Goal: Task Accomplishment & Management: Use online tool/utility

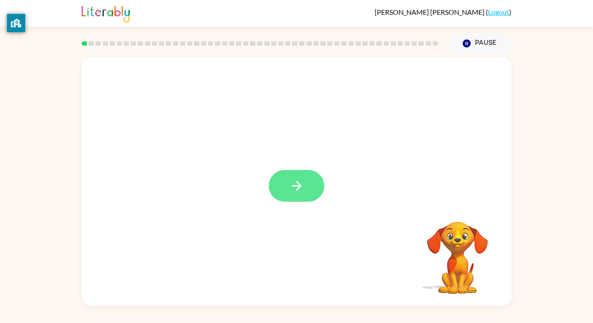
click at [321, 178] on button "button" at bounding box center [297, 186] width 56 height 32
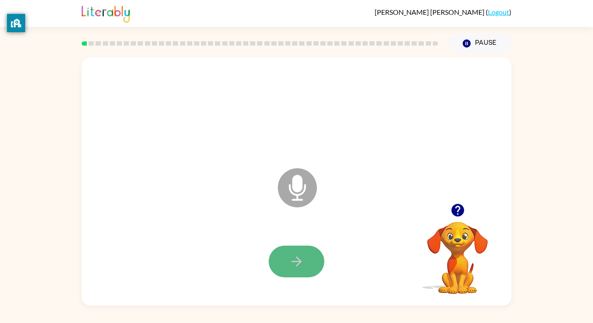
click at [285, 259] on button "button" at bounding box center [297, 261] width 56 height 32
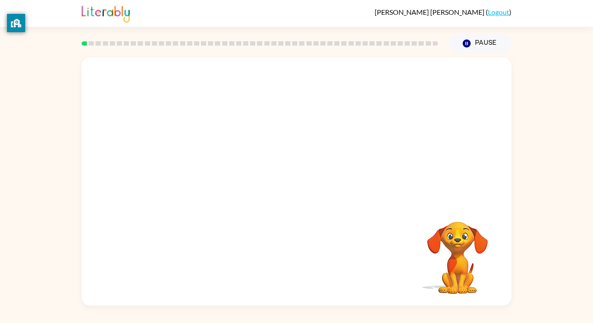
click at [450, 257] on video "Your browser must support playing .mp4 files to use Literably. Please try using…" at bounding box center [457, 251] width 87 height 87
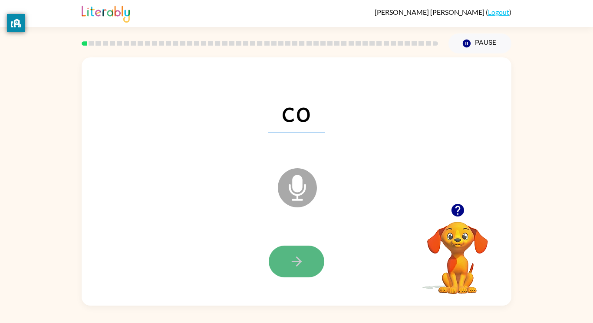
click at [286, 265] on button "button" at bounding box center [297, 261] width 56 height 32
click at [310, 262] on button "button" at bounding box center [297, 261] width 56 height 32
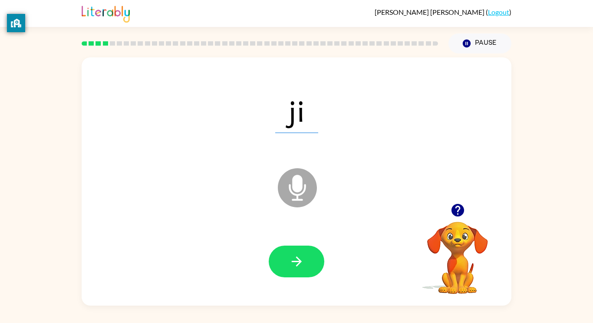
click at [284, 196] on icon at bounding box center [297, 187] width 39 height 39
click at [287, 209] on icon "Microphone The Microphone is here when it is your turn to talk" at bounding box center [341, 198] width 130 height 65
click at [292, 211] on icon "Microphone The Microphone is here when it is your turn to talk" at bounding box center [341, 198] width 130 height 65
click at [295, 197] on icon at bounding box center [297, 187] width 39 height 39
click at [295, 191] on icon "Microphone The Microphone is here when it is your turn to talk" at bounding box center [341, 198] width 130 height 65
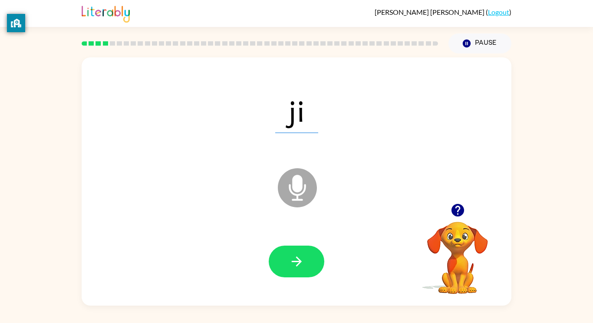
click at [289, 192] on icon at bounding box center [297, 187] width 39 height 39
click at [289, 187] on icon "Microphone The Microphone is here when it is your turn to talk" at bounding box center [341, 198] width 130 height 65
click at [290, 189] on icon "Microphone The Microphone is here when it is your turn to talk" at bounding box center [341, 198] width 130 height 65
click at [290, 190] on icon "Microphone The Microphone is here when it is your turn to talk" at bounding box center [341, 198] width 130 height 65
click at [291, 190] on icon "Microphone The Microphone is here when it is your turn to talk" at bounding box center [341, 198] width 130 height 65
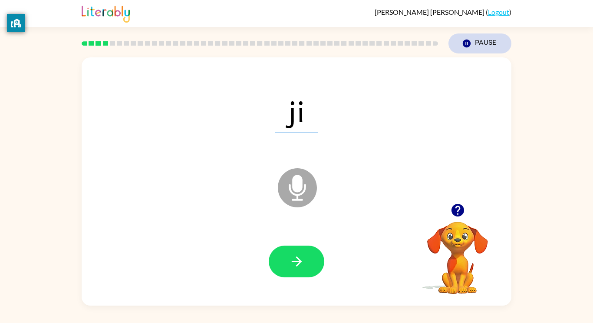
click at [470, 48] on icon "Pause" at bounding box center [467, 44] width 10 height 10
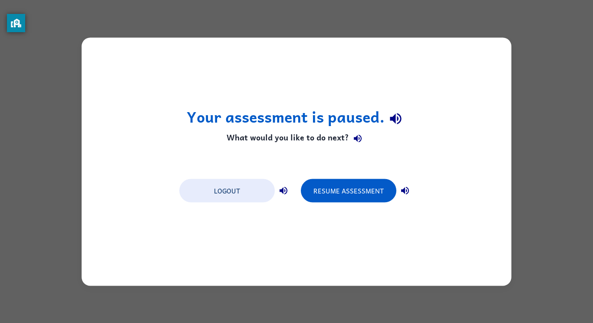
click at [283, 189] on icon "button" at bounding box center [284, 190] width 8 height 8
click at [399, 193] on button "button" at bounding box center [405, 190] width 17 height 17
click at [284, 188] on icon "button" at bounding box center [283, 190] width 10 height 10
click at [405, 188] on icon "button" at bounding box center [405, 190] width 8 height 8
click at [283, 192] on icon "button" at bounding box center [284, 190] width 8 height 8
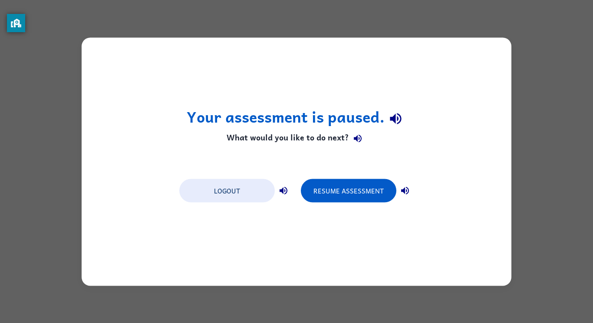
click at [408, 189] on icon "button" at bounding box center [405, 190] width 8 height 8
click at [397, 182] on button "button" at bounding box center [405, 190] width 17 height 17
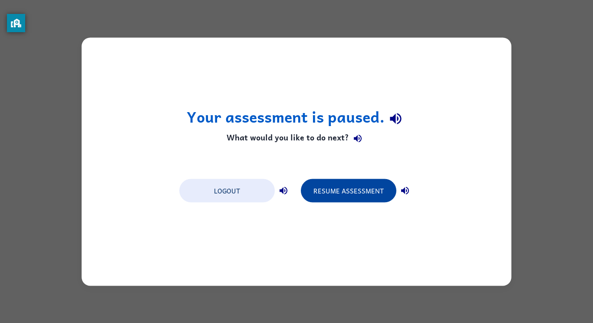
click at [372, 191] on button "Resume Assessment" at bounding box center [349, 190] width 96 height 23
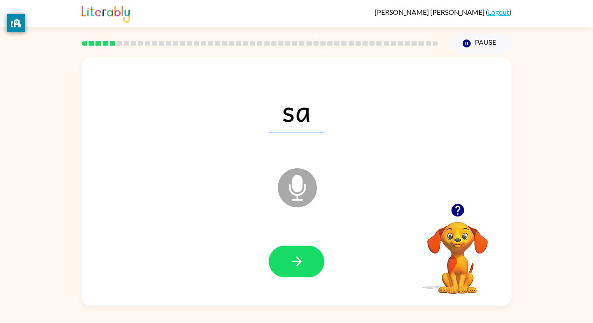
click at [280, 180] on icon at bounding box center [297, 187] width 39 height 39
click at [296, 199] on icon "Microphone The Microphone is here when it is your turn to talk" at bounding box center [341, 198] width 130 height 65
click at [298, 179] on icon "Microphone The Microphone is here when it is your turn to talk" at bounding box center [341, 198] width 130 height 65
click at [293, 192] on icon at bounding box center [297, 187] width 39 height 39
click at [488, 40] on button "Pause Pause" at bounding box center [480, 43] width 63 height 20
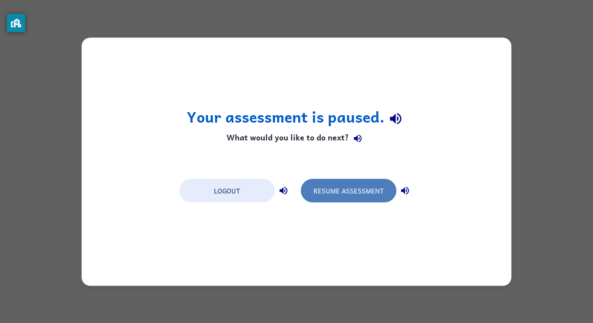
click at [358, 183] on button "Resume Assessment" at bounding box center [349, 190] width 96 height 23
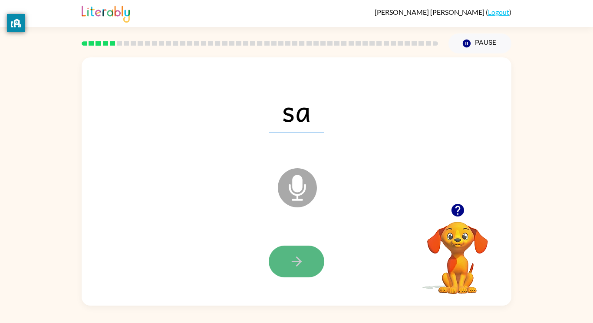
click at [302, 265] on icon "button" at bounding box center [296, 261] width 15 height 15
click at [301, 258] on icon "button" at bounding box center [296, 261] width 15 height 15
click at [311, 260] on button "button" at bounding box center [297, 261] width 56 height 32
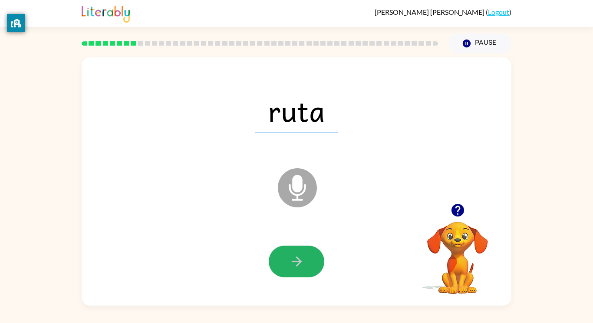
click at [311, 260] on button "button" at bounding box center [297, 261] width 56 height 32
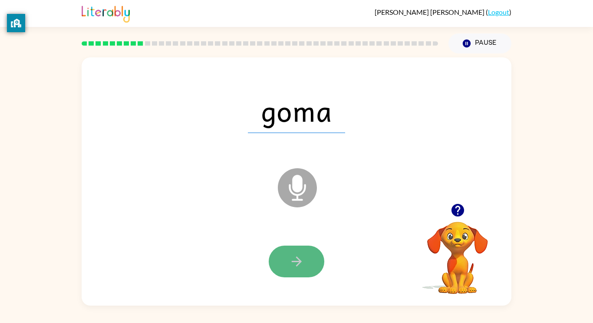
click at [311, 261] on button "button" at bounding box center [297, 261] width 56 height 32
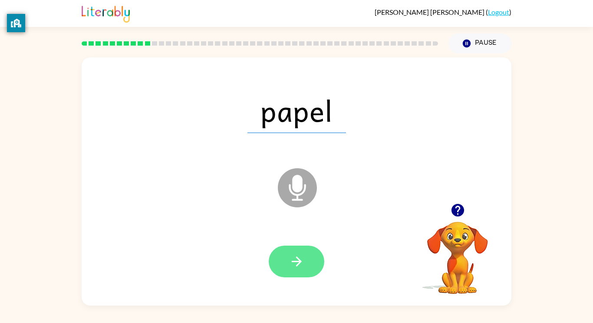
click at [304, 258] on button "button" at bounding box center [297, 261] width 56 height 32
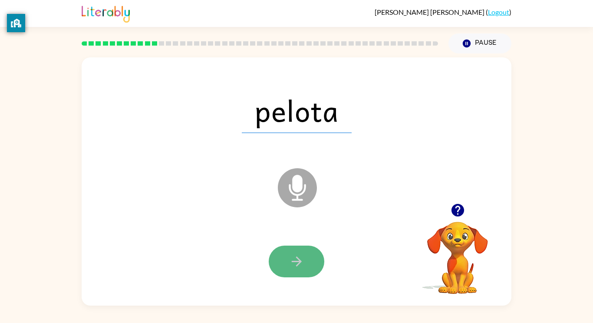
click at [292, 258] on icon "button" at bounding box center [296, 261] width 15 height 15
click at [295, 259] on icon "button" at bounding box center [296, 261] width 15 height 15
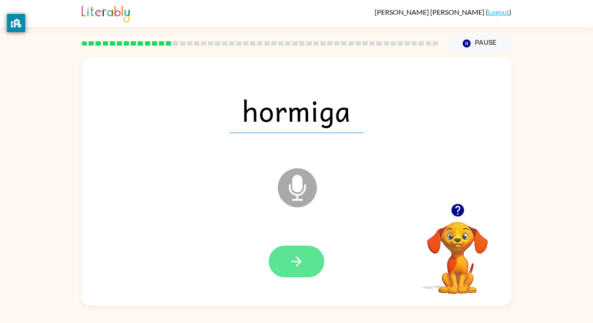
click at [294, 258] on icon "button" at bounding box center [296, 261] width 15 height 15
click at [296, 270] on button "button" at bounding box center [297, 261] width 56 height 32
click at [290, 265] on icon "button" at bounding box center [296, 261] width 15 height 15
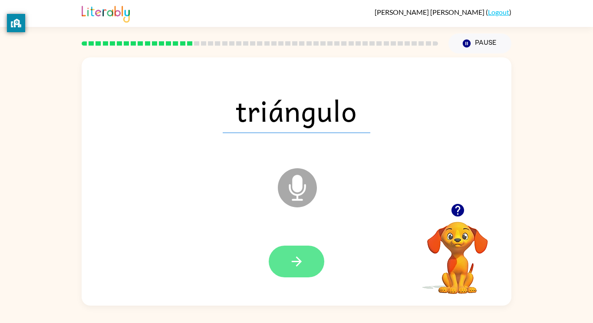
click at [293, 253] on button "button" at bounding box center [297, 261] width 56 height 32
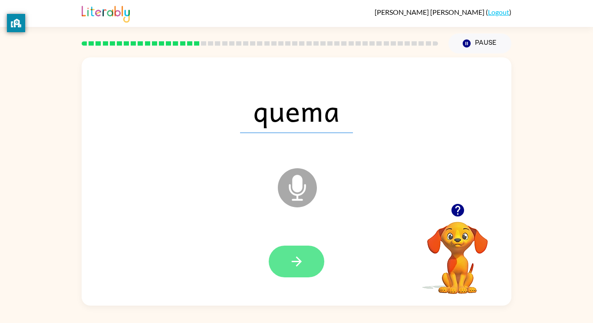
click at [300, 266] on icon "button" at bounding box center [296, 261] width 15 height 15
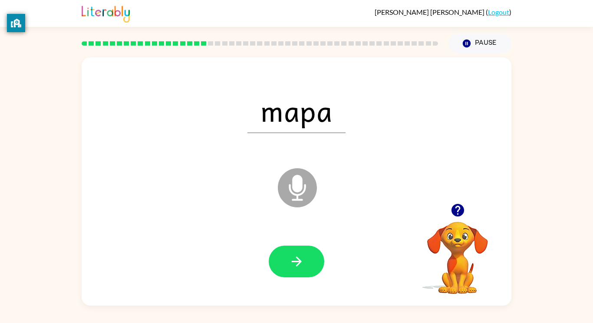
click at [300, 266] on icon "button" at bounding box center [296, 261] width 15 height 15
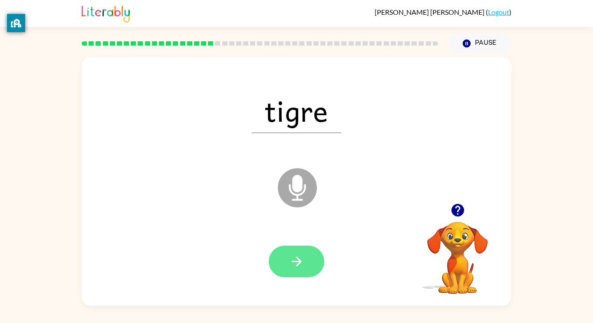
click at [296, 259] on icon "button" at bounding box center [296, 261] width 15 height 15
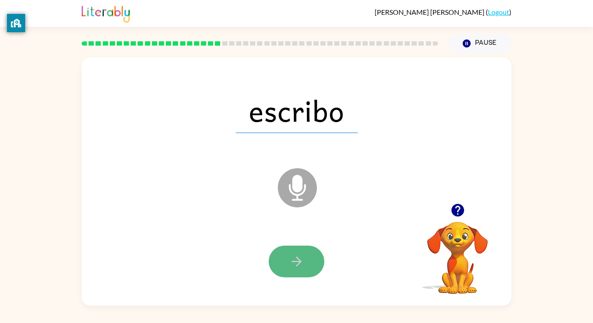
click at [289, 258] on icon "button" at bounding box center [296, 261] width 15 height 15
click at [298, 259] on icon "button" at bounding box center [296, 261] width 10 height 10
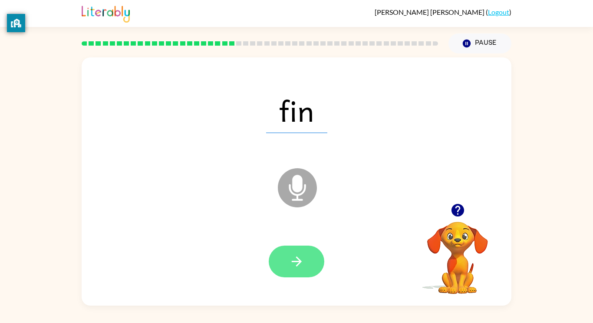
click at [301, 262] on icon "button" at bounding box center [296, 261] width 15 height 15
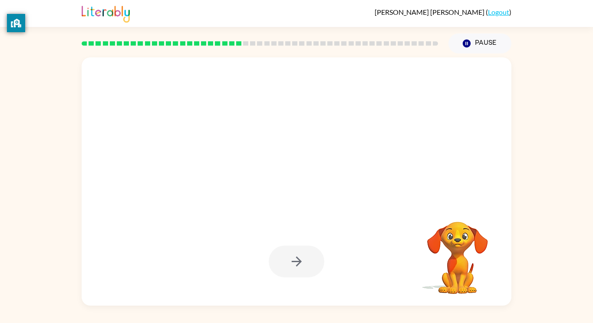
click at [36, 312] on div "[PERSON_NAME] ( Logout ) Pause Pause Your browser must support playing .mp4 fil…" at bounding box center [296, 161] width 593 height 323
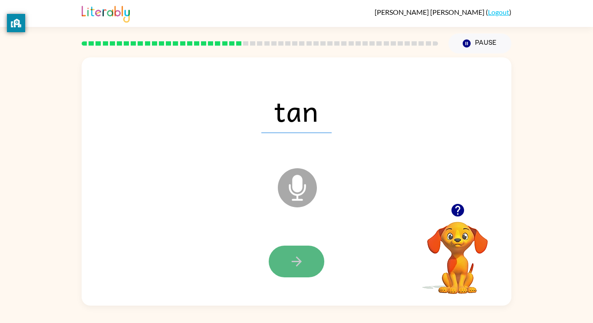
click at [303, 265] on icon "button" at bounding box center [296, 261] width 15 height 15
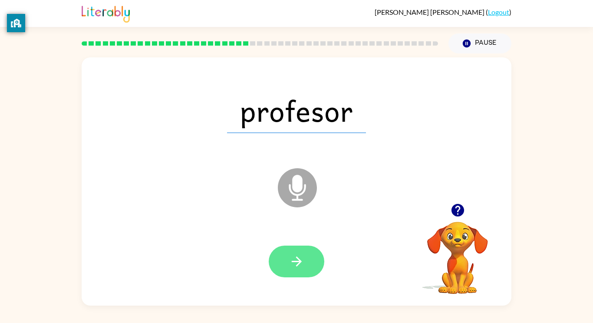
click at [296, 258] on icon "button" at bounding box center [296, 261] width 15 height 15
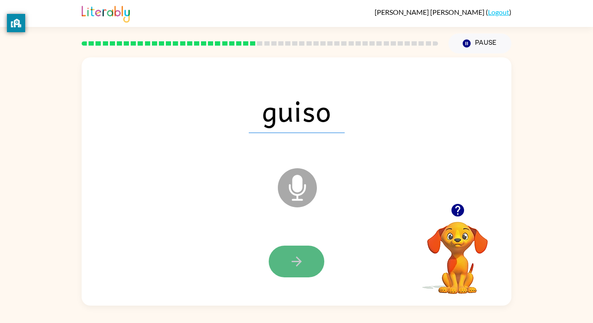
click at [301, 258] on icon "button" at bounding box center [296, 261] width 15 height 15
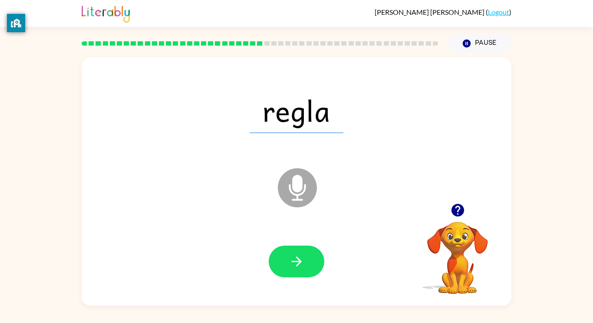
click at [301, 258] on icon "button" at bounding box center [296, 261] width 15 height 15
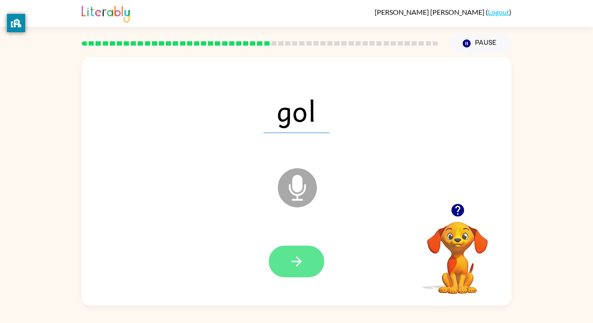
click at [304, 261] on button "button" at bounding box center [297, 261] width 56 height 32
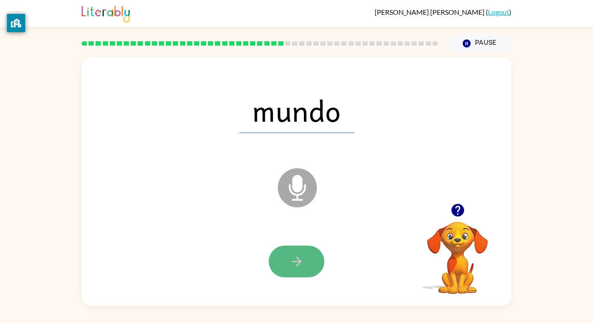
click at [308, 262] on button "button" at bounding box center [297, 261] width 56 height 32
click at [308, 264] on button "button" at bounding box center [297, 261] width 56 height 32
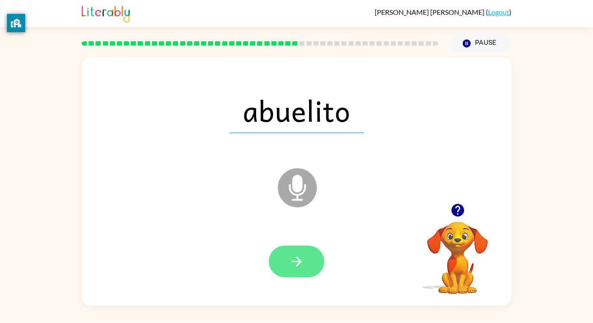
click at [305, 256] on button "button" at bounding box center [297, 261] width 56 height 32
click at [300, 264] on icon "button" at bounding box center [296, 261] width 15 height 15
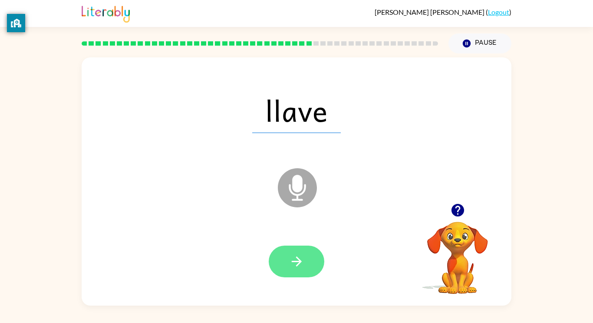
click at [300, 265] on icon "button" at bounding box center [296, 261] width 15 height 15
click at [319, 254] on button "button" at bounding box center [297, 261] width 56 height 32
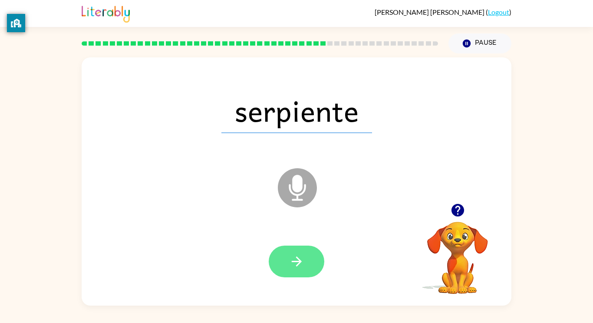
click at [297, 265] on icon "button" at bounding box center [296, 261] width 10 height 10
click at [296, 264] on icon "button" at bounding box center [296, 261] width 15 height 15
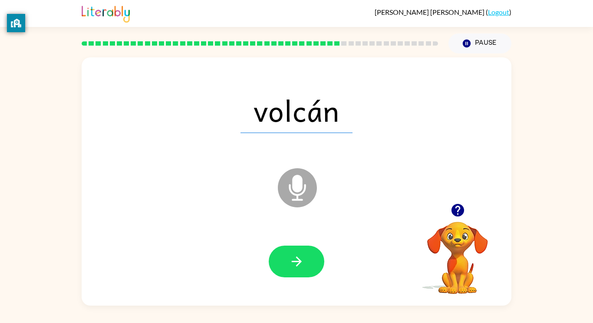
click at [296, 264] on icon "button" at bounding box center [296, 261] width 15 height 15
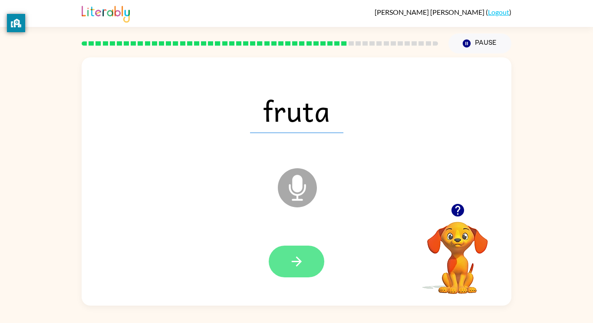
click at [298, 265] on icon "button" at bounding box center [296, 261] width 15 height 15
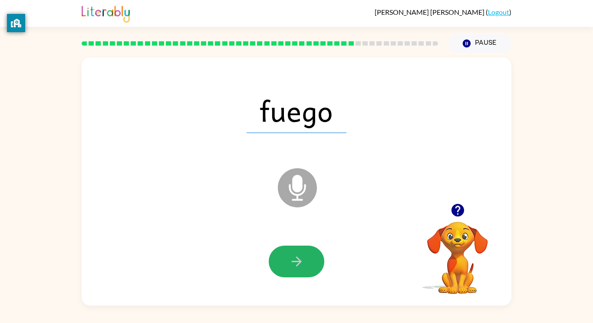
click at [298, 265] on icon "button" at bounding box center [296, 261] width 15 height 15
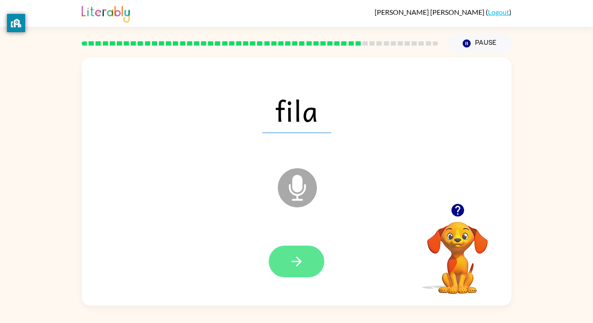
click at [299, 265] on icon "button" at bounding box center [296, 261] width 15 height 15
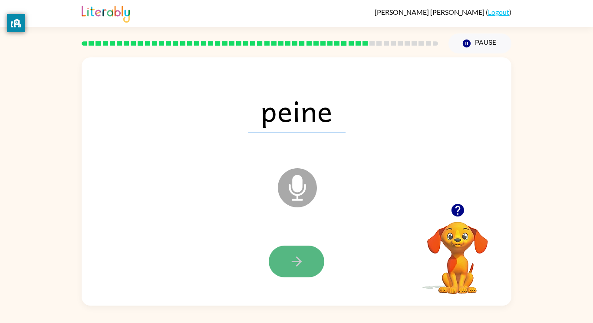
click at [302, 260] on icon "button" at bounding box center [296, 261] width 15 height 15
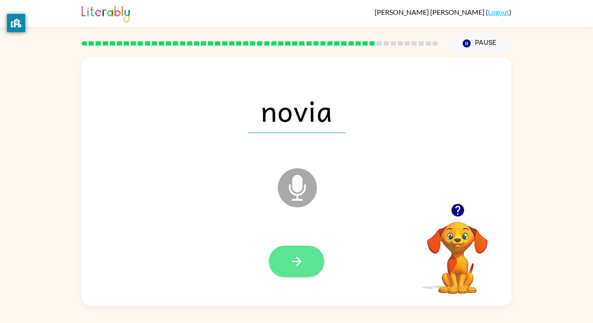
click at [306, 263] on button "button" at bounding box center [297, 261] width 56 height 32
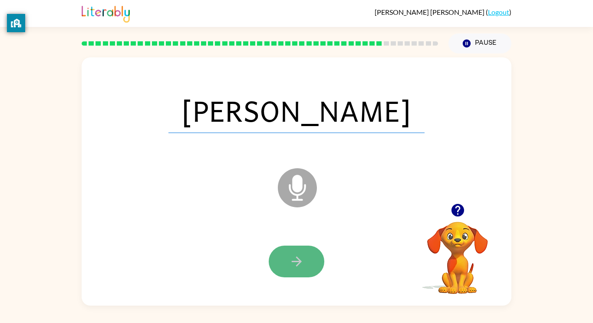
click at [299, 255] on icon "button" at bounding box center [296, 261] width 15 height 15
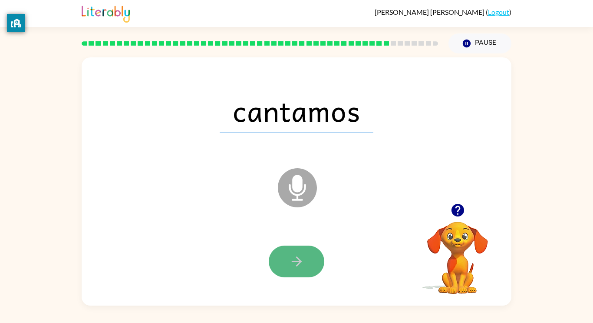
click at [290, 248] on button "button" at bounding box center [297, 261] width 56 height 32
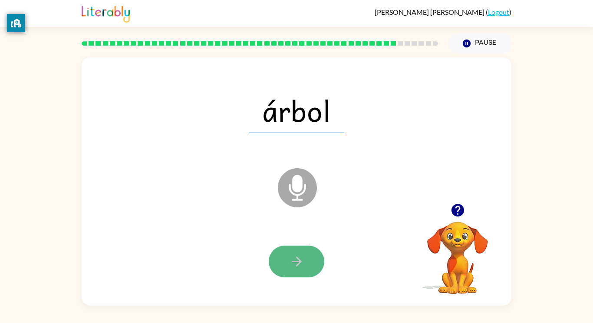
click at [294, 251] on button "button" at bounding box center [297, 261] width 56 height 32
click at [298, 252] on button "button" at bounding box center [297, 261] width 56 height 32
click at [300, 255] on icon "button" at bounding box center [296, 261] width 15 height 15
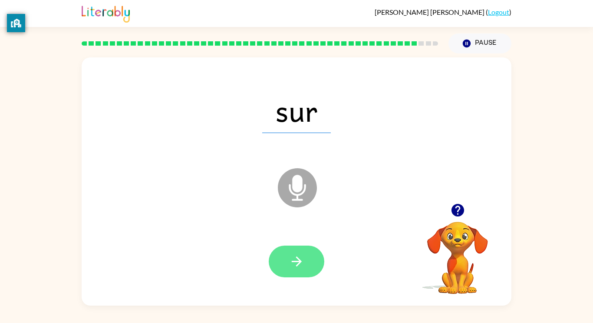
click at [306, 258] on button "button" at bounding box center [297, 261] width 56 height 32
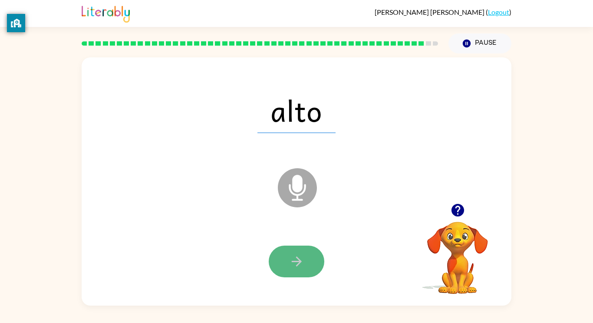
click at [291, 264] on icon "button" at bounding box center [296, 261] width 15 height 15
click at [296, 265] on icon "button" at bounding box center [296, 261] width 10 height 10
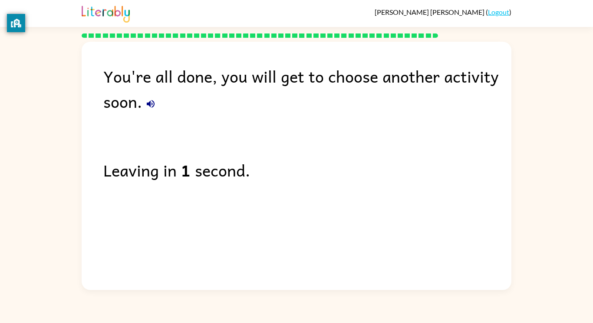
click at [153, 101] on icon "button" at bounding box center [151, 104] width 8 height 8
